Goal: Task Accomplishment & Management: Manage account settings

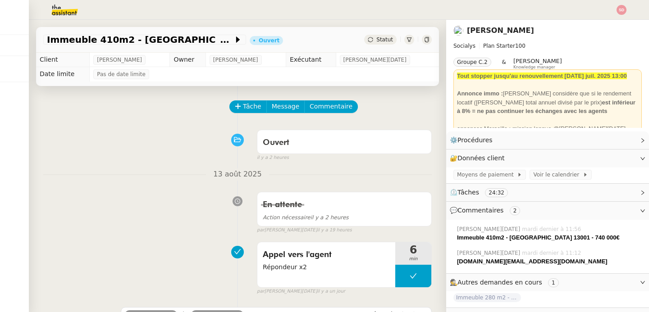
scroll to position [109, 0]
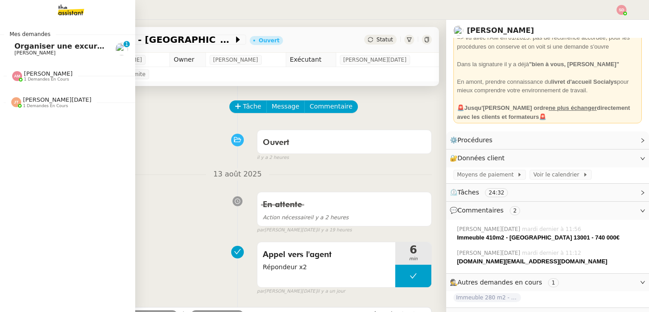
click at [9, 41] on link "Organiser une excursion en bateau et kayak [PERSON_NAME] 0 1 2 3 4 5 6 7 8 9" at bounding box center [67, 49] width 135 height 21
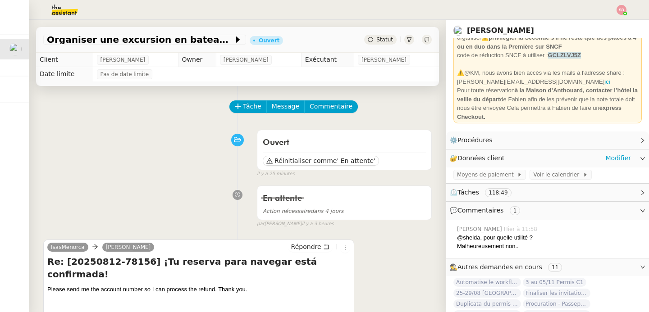
click at [619, 157] on div "🔐 Données client Modifier" at bounding box center [547, 159] width 203 height 18
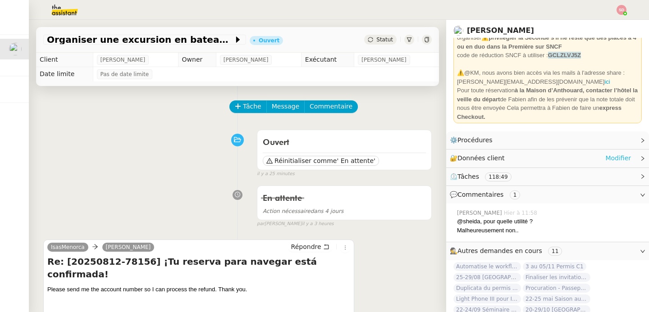
click at [615, 158] on link "Modifier" at bounding box center [618, 158] width 26 height 10
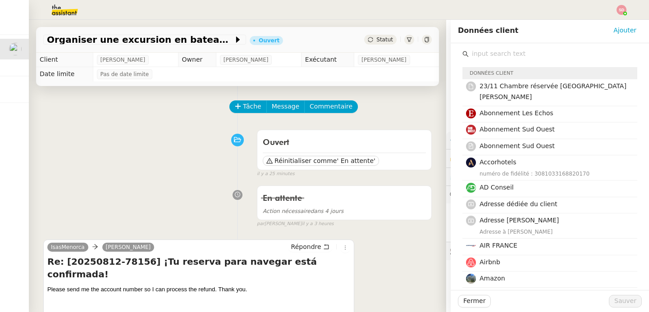
click at [566, 53] on input "text" at bounding box center [553, 54] width 169 height 12
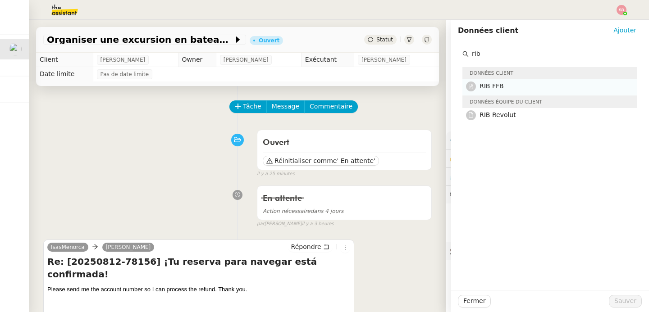
type input "rib"
click at [552, 82] on h4 "RIB FFB" at bounding box center [555, 86] width 152 height 10
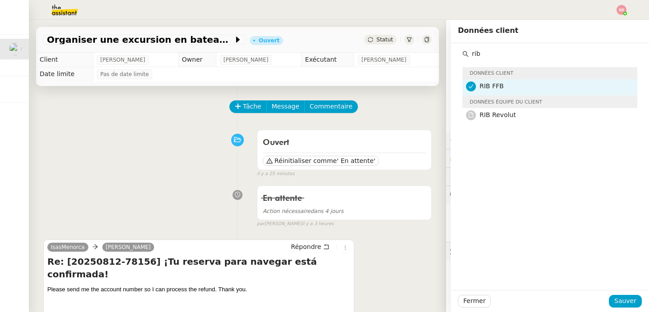
click at [154, 160] on div "Ouvert Réinitialiser comme ' En attente' false il y a 25 minutes" at bounding box center [237, 152] width 388 height 52
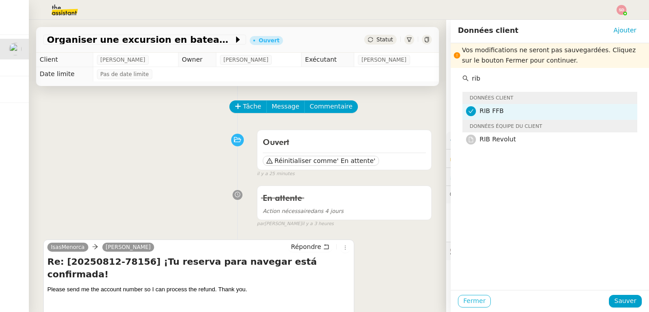
click at [465, 298] on span "Fermer" at bounding box center [474, 301] width 22 height 10
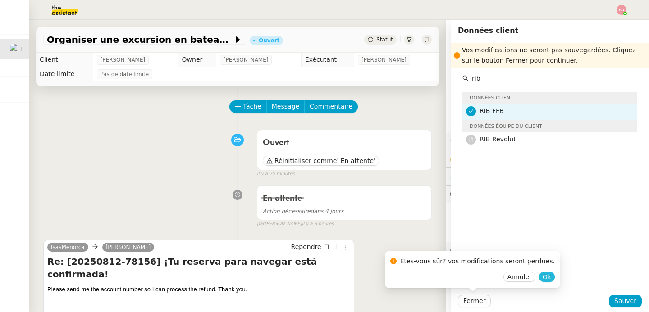
click at [543, 277] on span "Ok" at bounding box center [547, 277] width 9 height 9
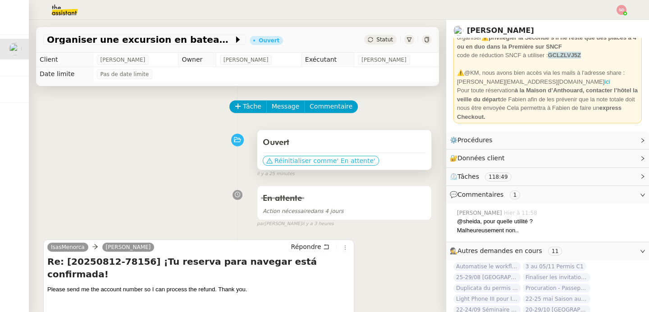
click at [354, 159] on span "' En attente'" at bounding box center [356, 160] width 38 height 9
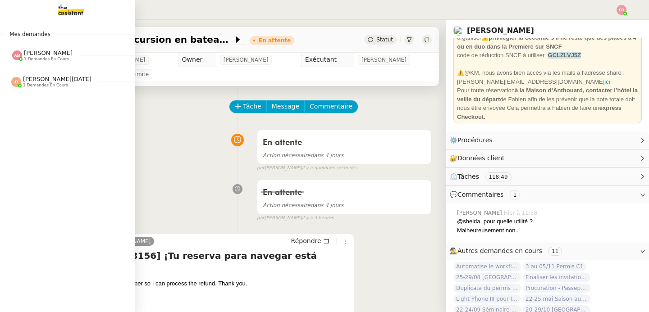
click at [17, 50] on div "[PERSON_NAME] 1 demandes en cours" at bounding box center [42, 56] width 60 height 12
click at [46, 80] on span "[PERSON_NAME][DATE]" at bounding box center [57, 79] width 68 height 7
click at [22, 64] on div "[PERSON_NAME] 1 demandes en cours" at bounding box center [67, 52] width 135 height 26
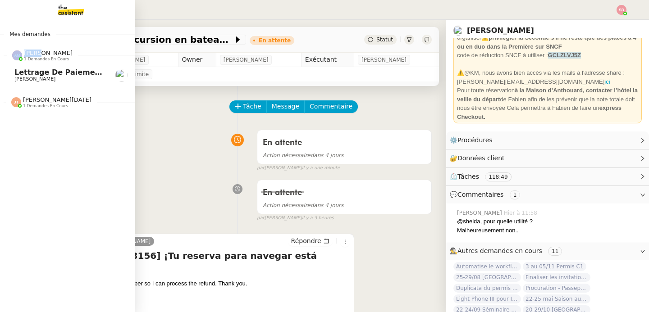
click at [22, 64] on div "[PERSON_NAME] 1 demandes en cours" at bounding box center [67, 52] width 135 height 26
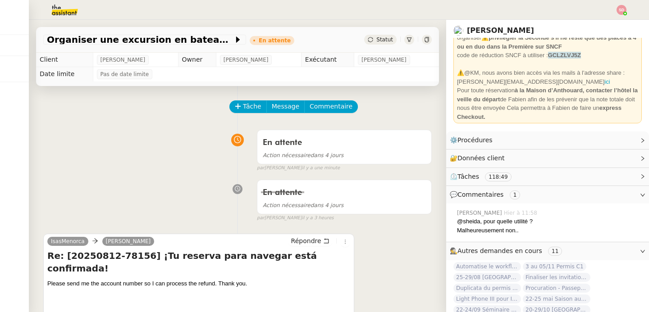
click at [144, 138] on div "En attente Action nécessaire dans 4 jours false par [PERSON_NAME] il y a une mi…" at bounding box center [237, 149] width 388 height 46
click at [601, 25] on li "Suivi" at bounding box center [597, 25] width 59 height 13
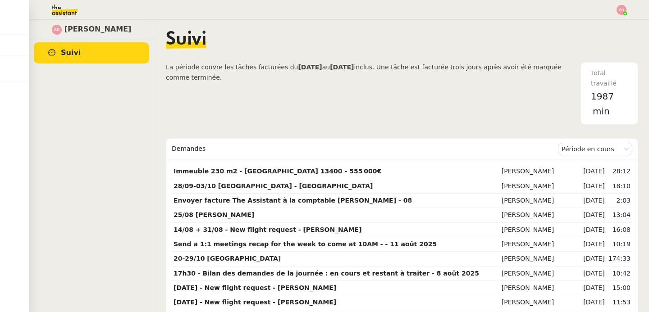
click at [499, 68] on span "inclus. Une tâche est facturée trois jours après avoir été marquée comme termin…" at bounding box center [364, 73] width 396 height 18
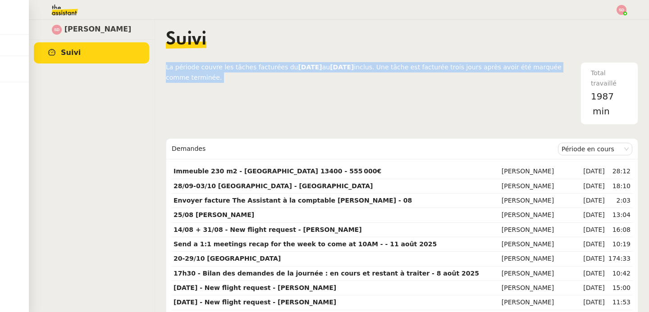
click at [499, 68] on span "inclus. Une tâche est facturée trois jours après avoir été marquée comme termin…" at bounding box center [364, 73] width 396 height 18
click at [470, 103] on span "La période couvre les tâches facturées du [DATE] au [DATE] inclus. Une tâche es…" at bounding box center [373, 93] width 415 height 63
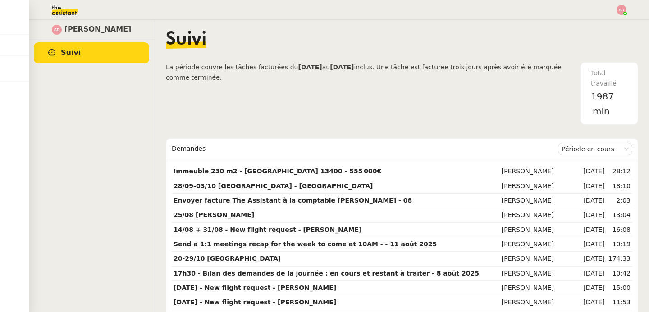
click at [139, 97] on div "[PERSON_NAME]" at bounding box center [91, 166] width 126 height 292
